Goal: Task Accomplishment & Management: Complete application form

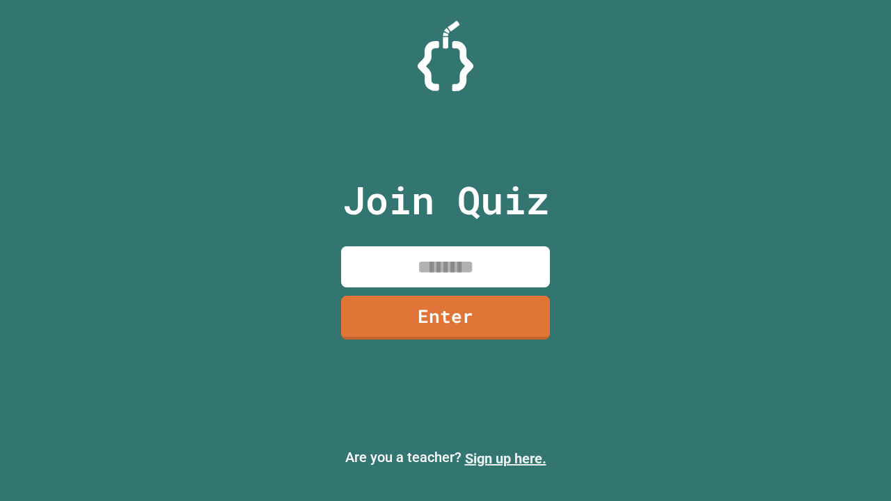
click at [505, 459] on link "Sign up here." at bounding box center [505, 458] width 81 height 17
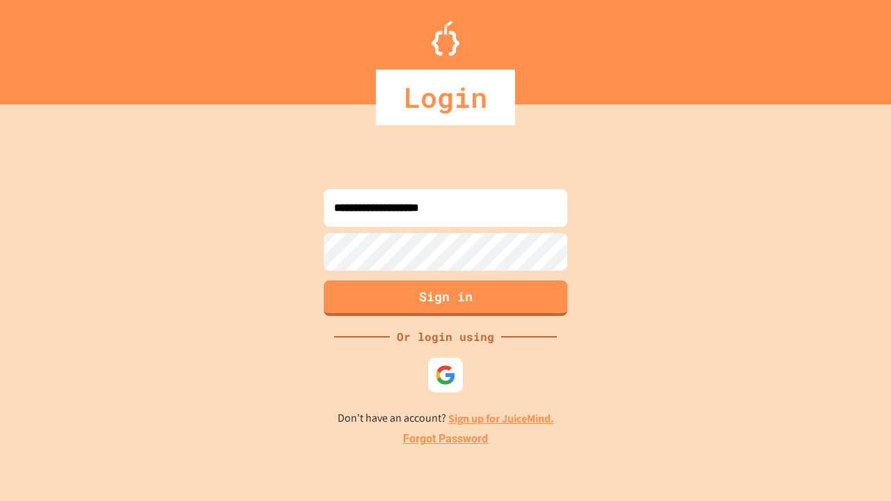
type input "**********"
